Goal: Feedback & Contribution: Leave review/rating

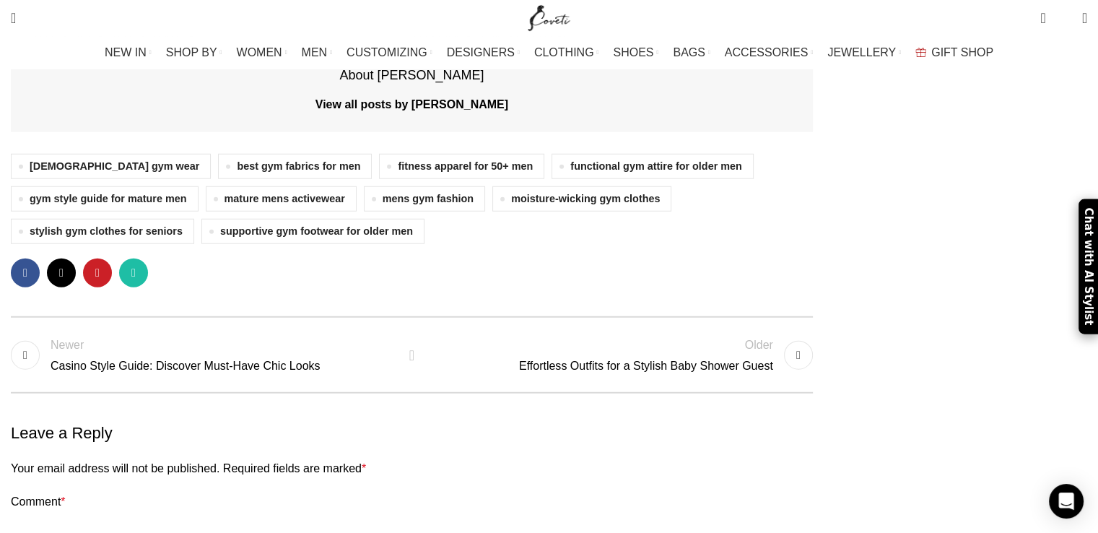
scroll to position [3635, 0]
paste textarea "Such a fantastic information. This is honestly very useful for bloggers"
paste textarea "I assume this submit proved that your are my first-rate friend"
type textarea "Such a fantastic information. This is honestly very useful for bloggers.I assum…"
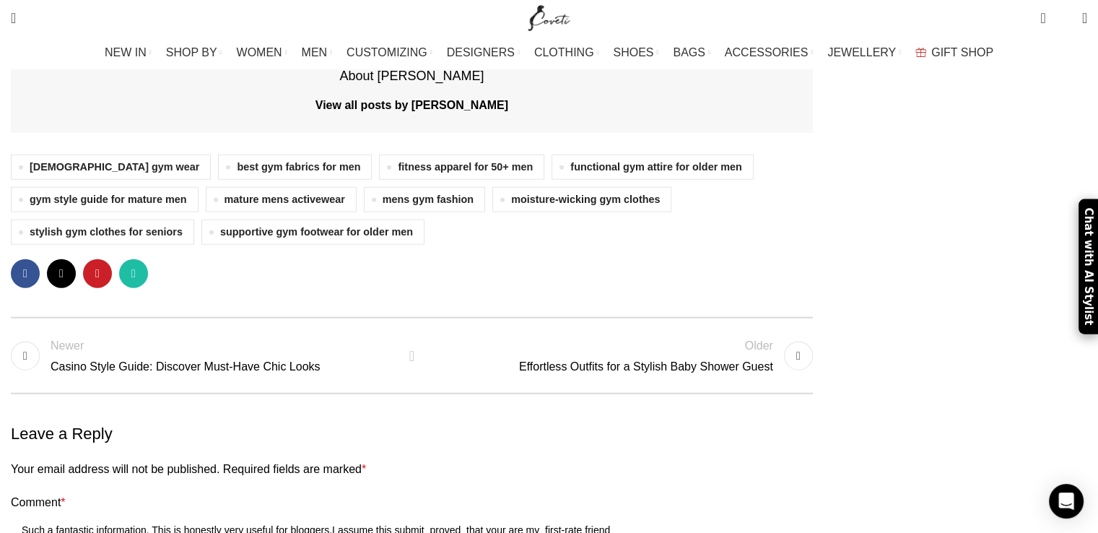
paste input "Custom Activewear"
type input "Custom Activewear"
type input "[EMAIL_ADDRESS][DOMAIN_NAME]"
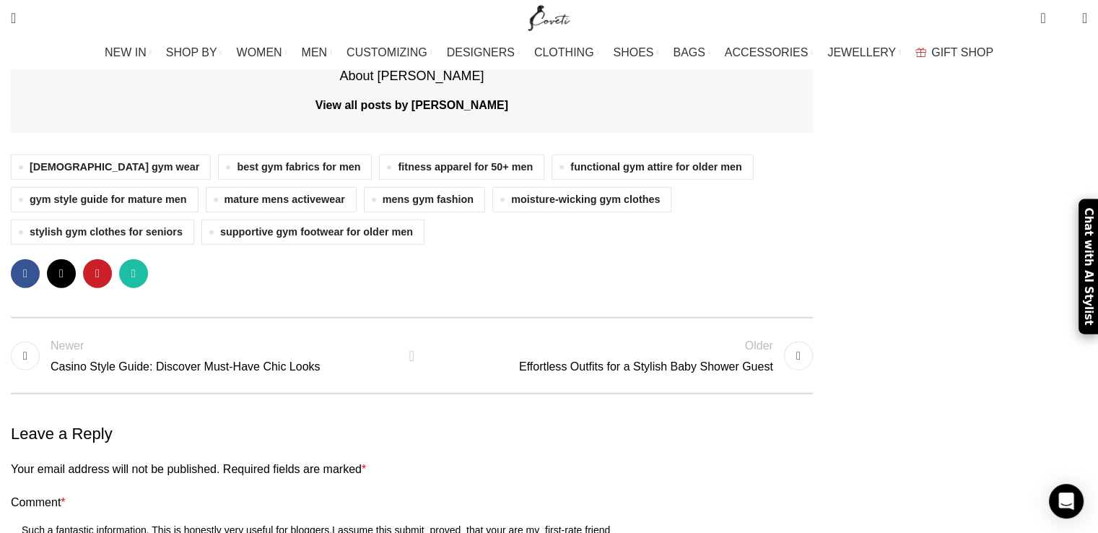
paste input "[URL][DOMAIN_NAME]"
type input "[URL][DOMAIN_NAME]"
